Goal: Find specific page/section: Find specific page/section

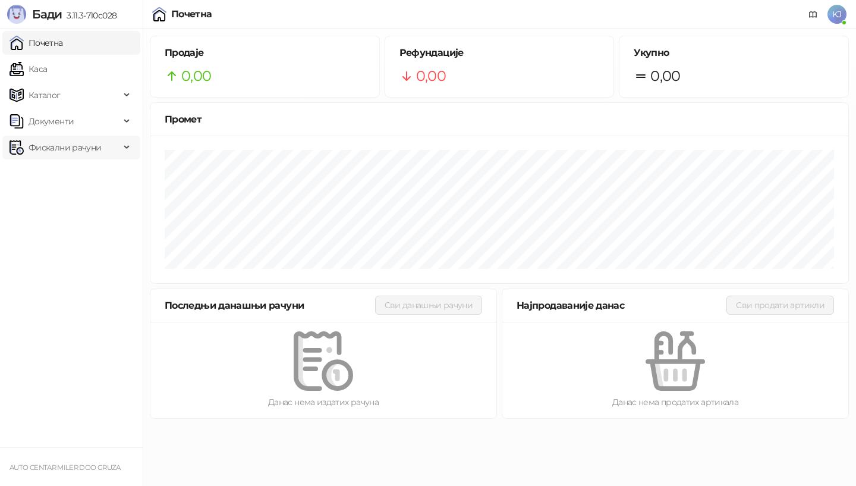
click at [65, 141] on span "Фискални рачуни" at bounding box center [65, 148] width 73 height 24
